Goal: Check status

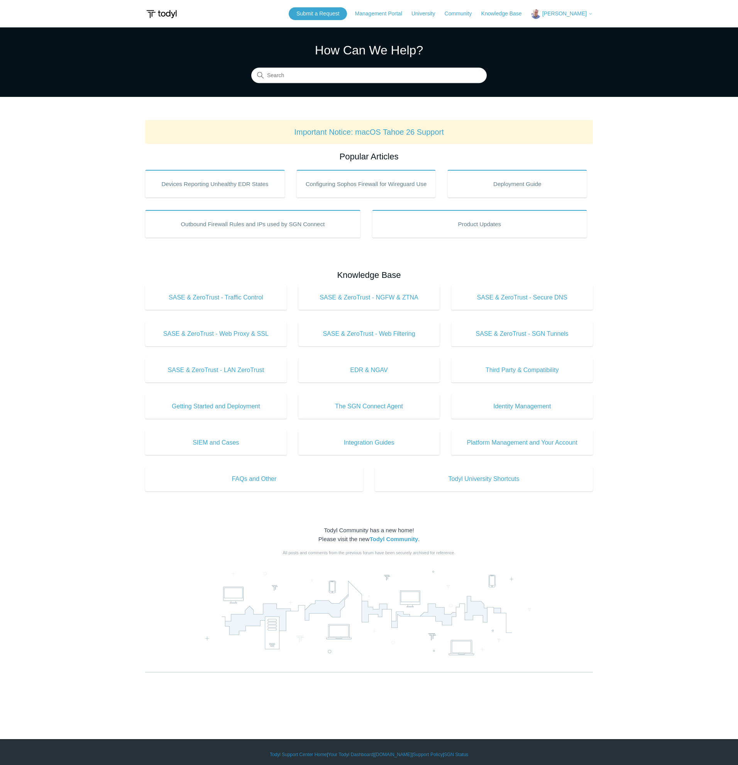
click at [566, 14] on span "[PERSON_NAME]" at bounding box center [564, 13] width 44 height 6
click at [560, 31] on link "My Support Requests" at bounding box center [568, 31] width 75 height 14
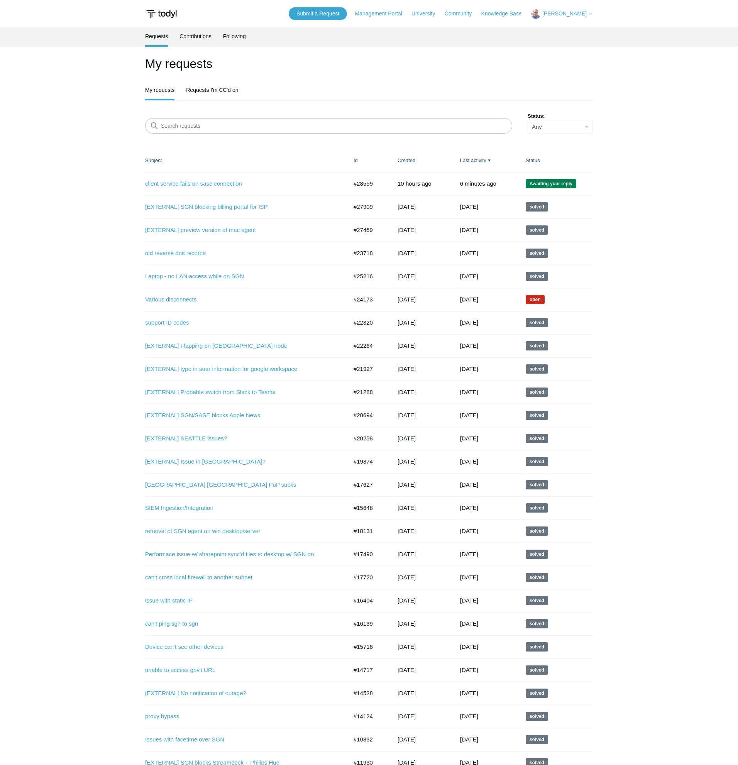
click at [359, 182] on td "#28559" at bounding box center [368, 183] width 44 height 23
copy td "28559"
click at [655, 119] on main "Requests Contributions Following My requests My requests Requests I'm CC'd on S…" at bounding box center [369, 456] width 738 height 859
